Goal: Find specific page/section: Find specific page/section

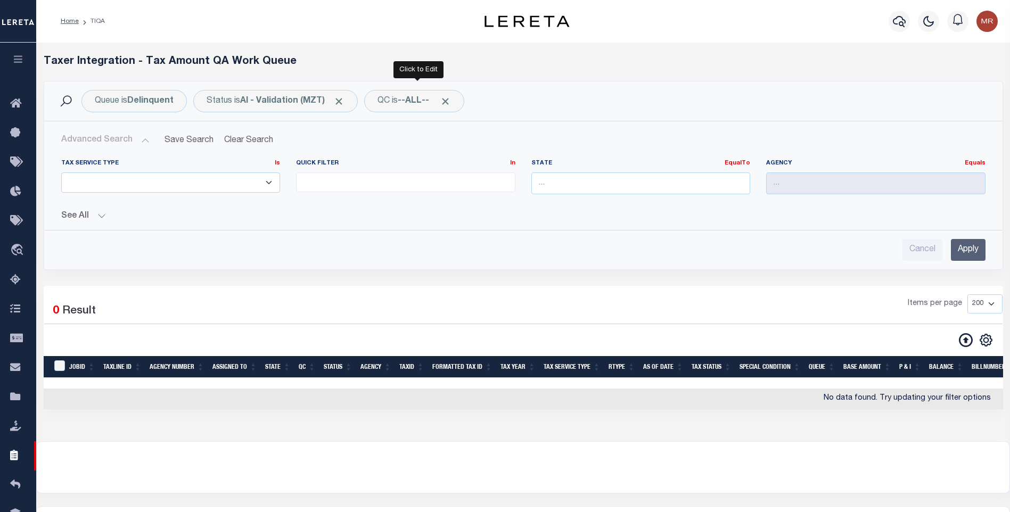
select select
select select "200"
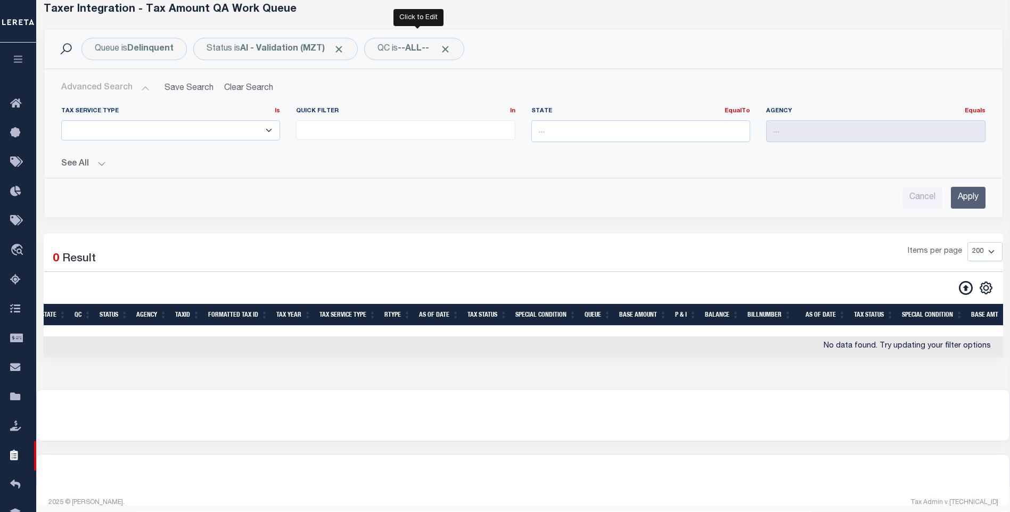
scroll to position [0, 224]
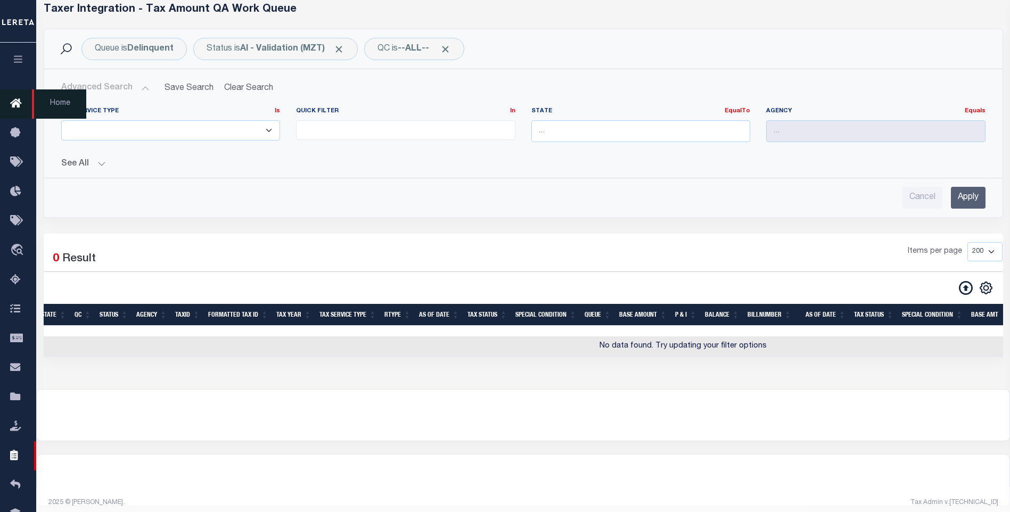
click at [15, 110] on icon at bounding box center [18, 103] width 17 height 13
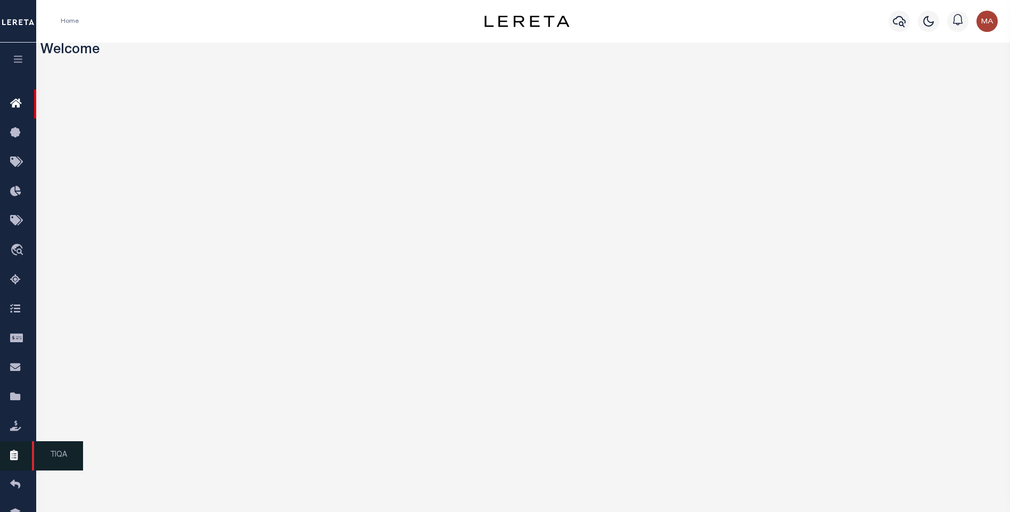
click at [22, 463] on icon at bounding box center [18, 455] width 17 height 13
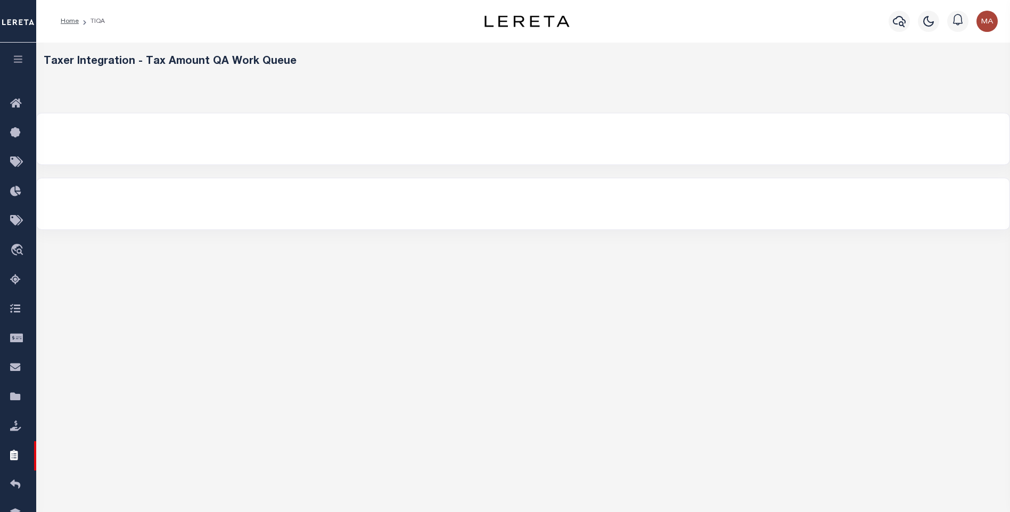
select select "200"
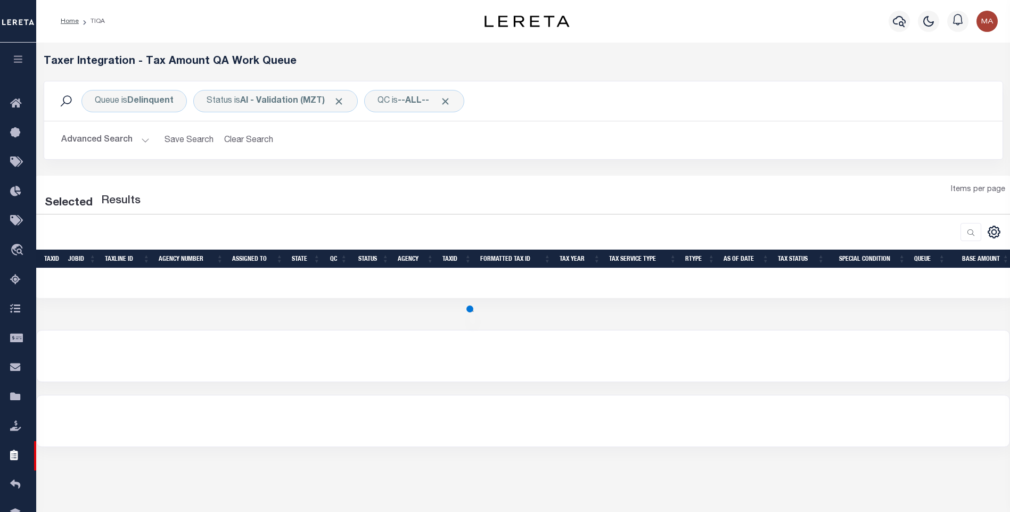
select select "200"
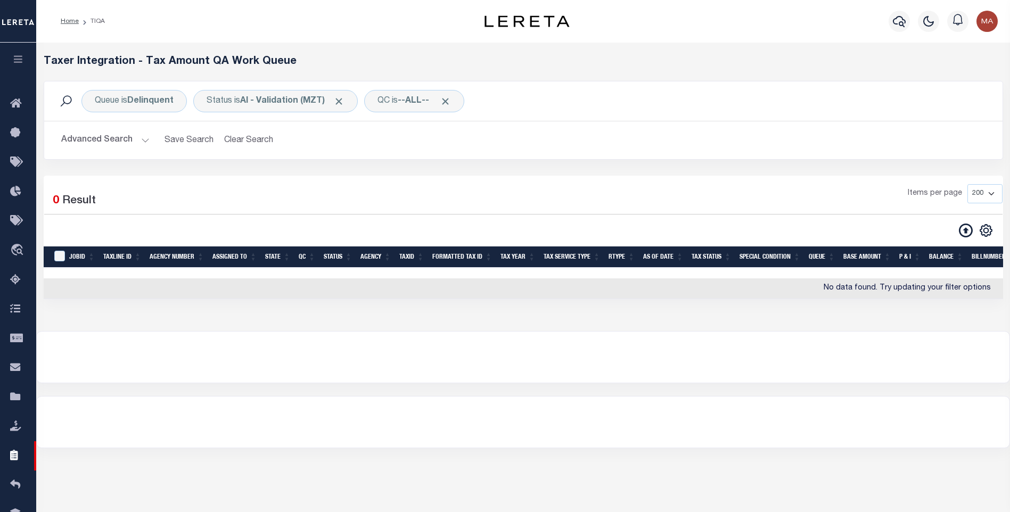
click at [94, 136] on button "Advanced Search" at bounding box center [105, 140] width 88 height 21
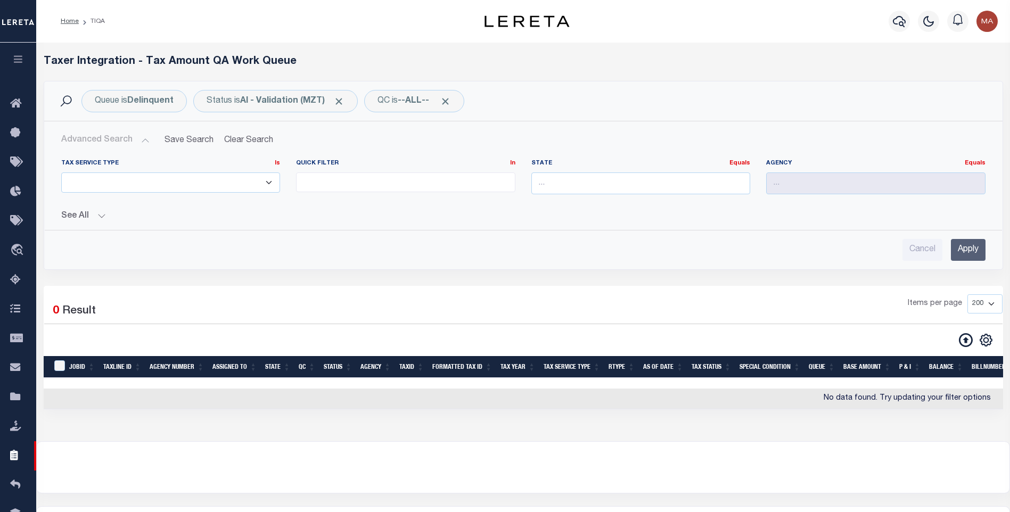
click at [80, 218] on button "See All" at bounding box center [523, 216] width 925 height 10
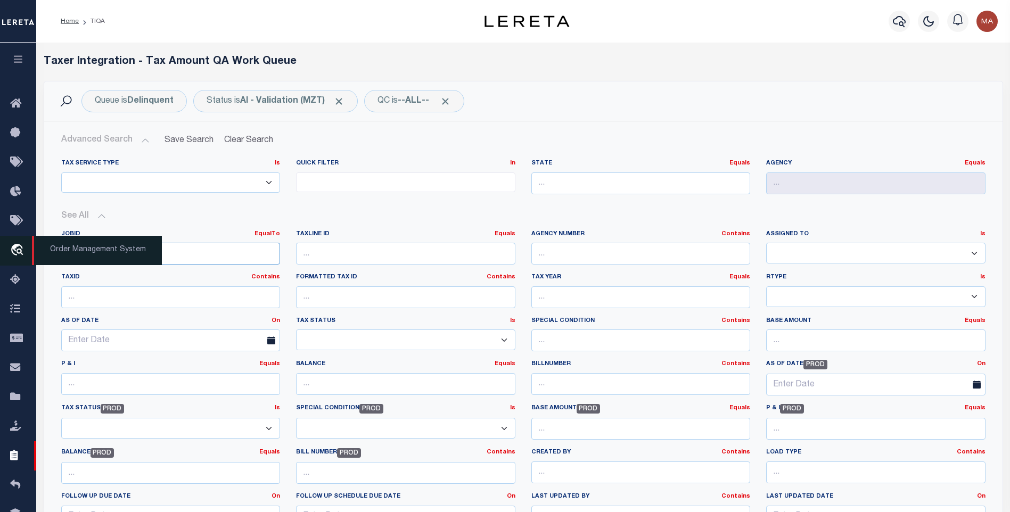
drag, startPoint x: 207, startPoint y: 260, endPoint x: 17, endPoint y: 257, distance: 190.7
click at [24, 256] on div "Home TIQA Profile" at bounding box center [505, 447] width 1010 height 895
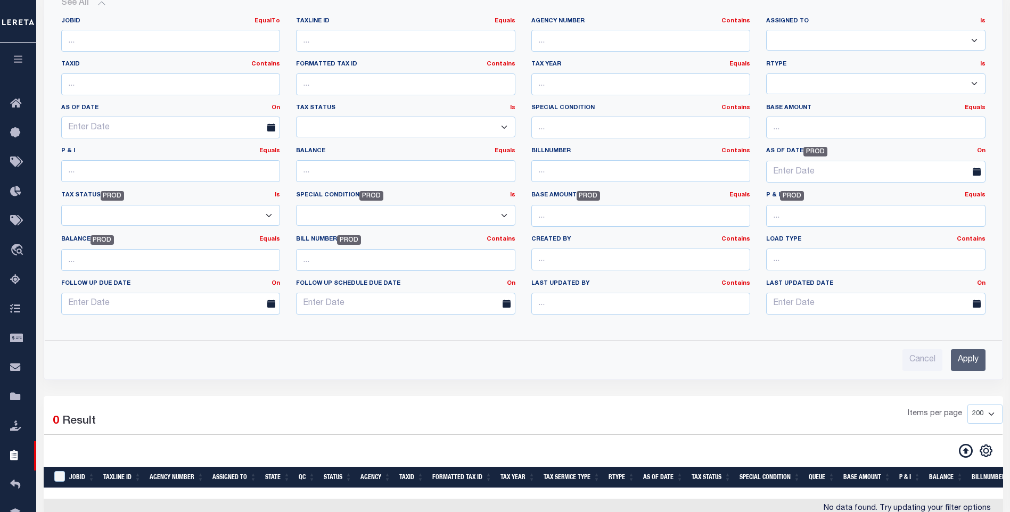
click at [965, 357] on input "Apply" at bounding box center [968, 360] width 35 height 22
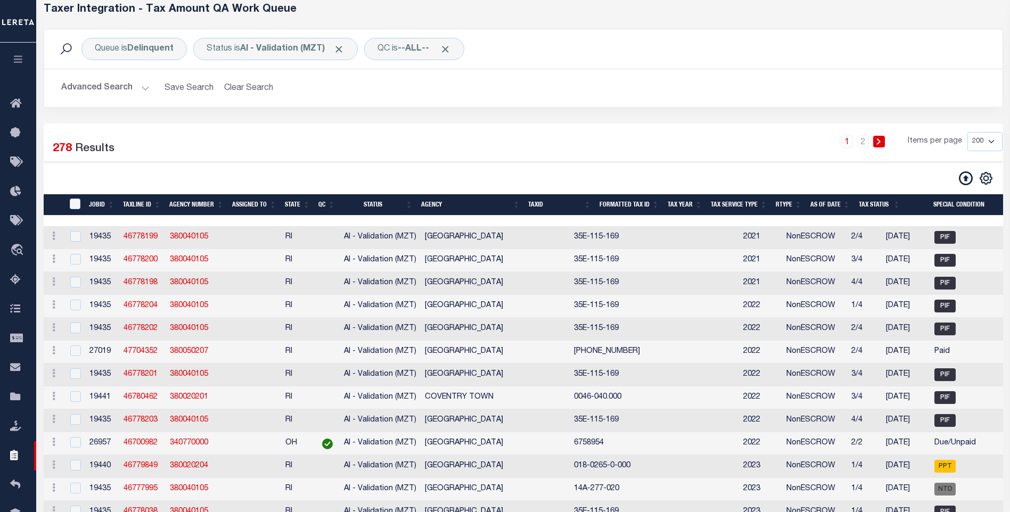
scroll to position [0, 0]
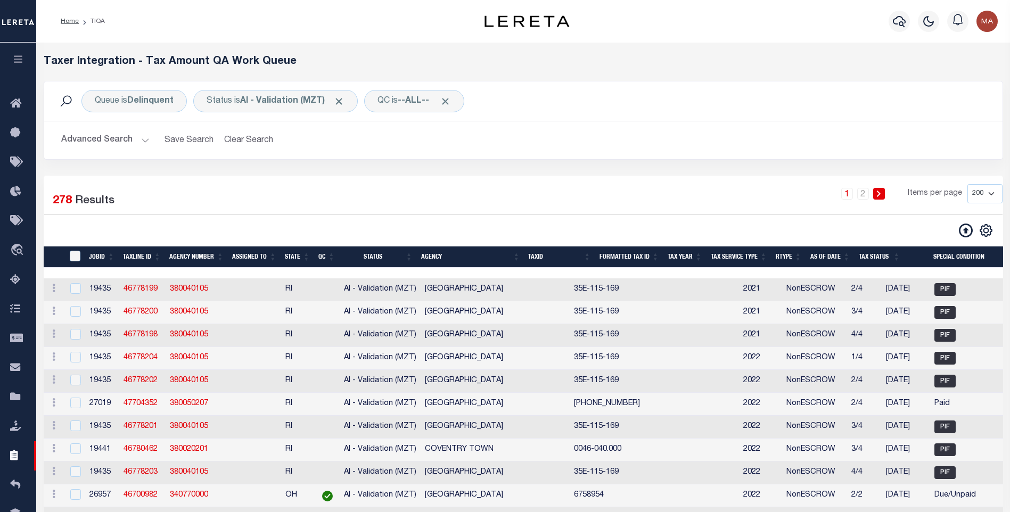
click at [121, 146] on button "Advanced Search" at bounding box center [105, 140] width 88 height 21
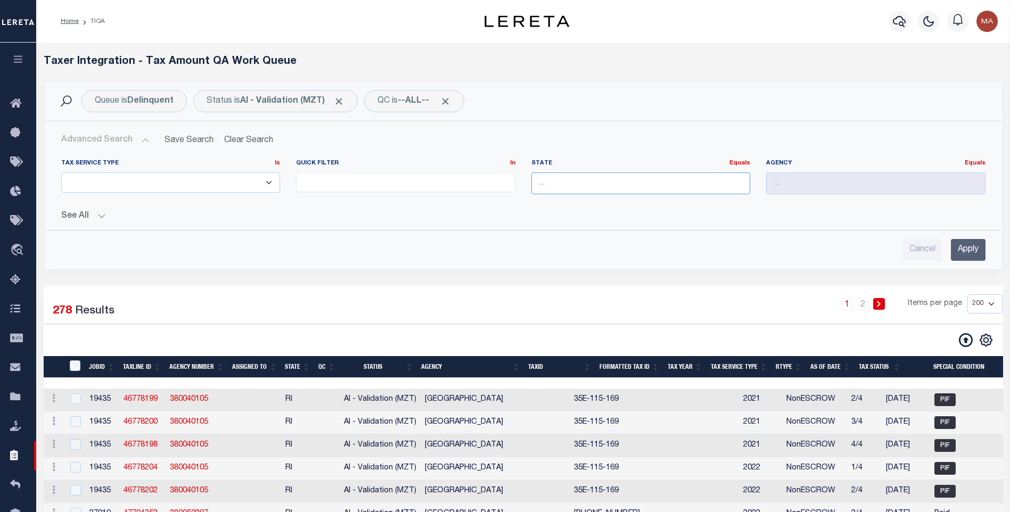
click at [550, 184] on input "text" at bounding box center [640, 184] width 219 height 22
click at [650, 206] on div "LA" at bounding box center [641, 203] width 218 height 17
type input "LA"
click at [959, 258] on input "Apply" at bounding box center [968, 250] width 35 height 22
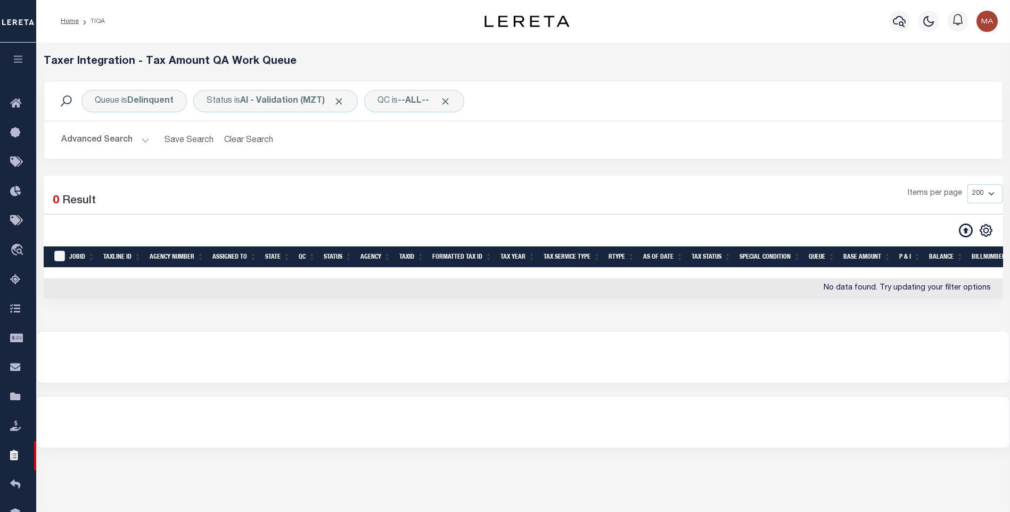
click at [89, 150] on button "Advanced Search" at bounding box center [105, 140] width 88 height 21
